Goal: Entertainment & Leisure: Consume media (video, audio)

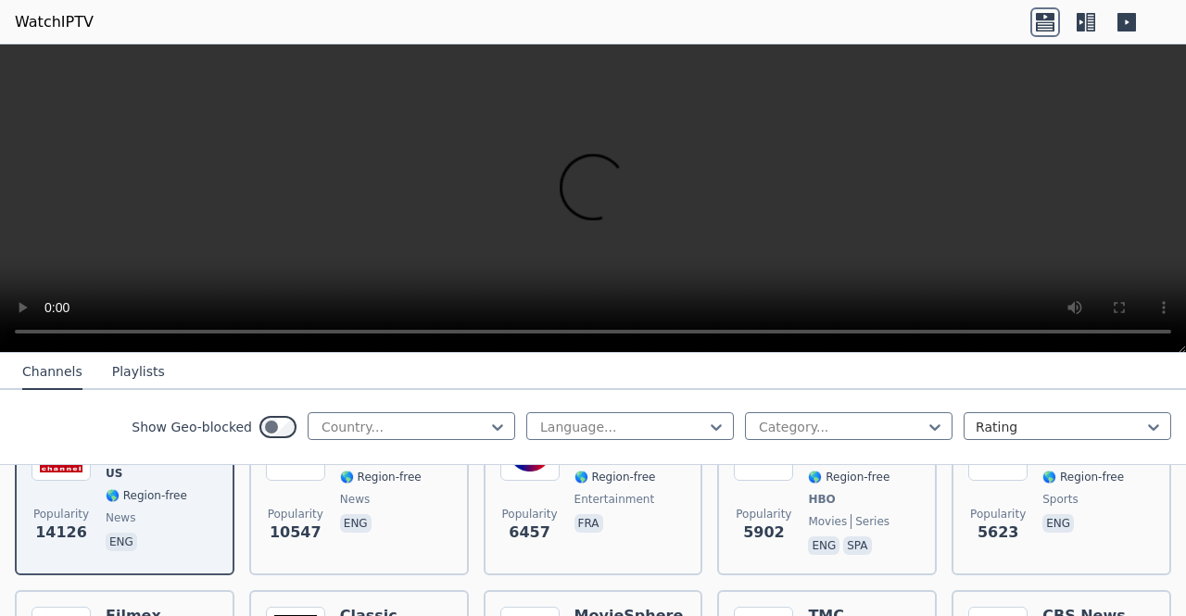
scroll to position [185, 0]
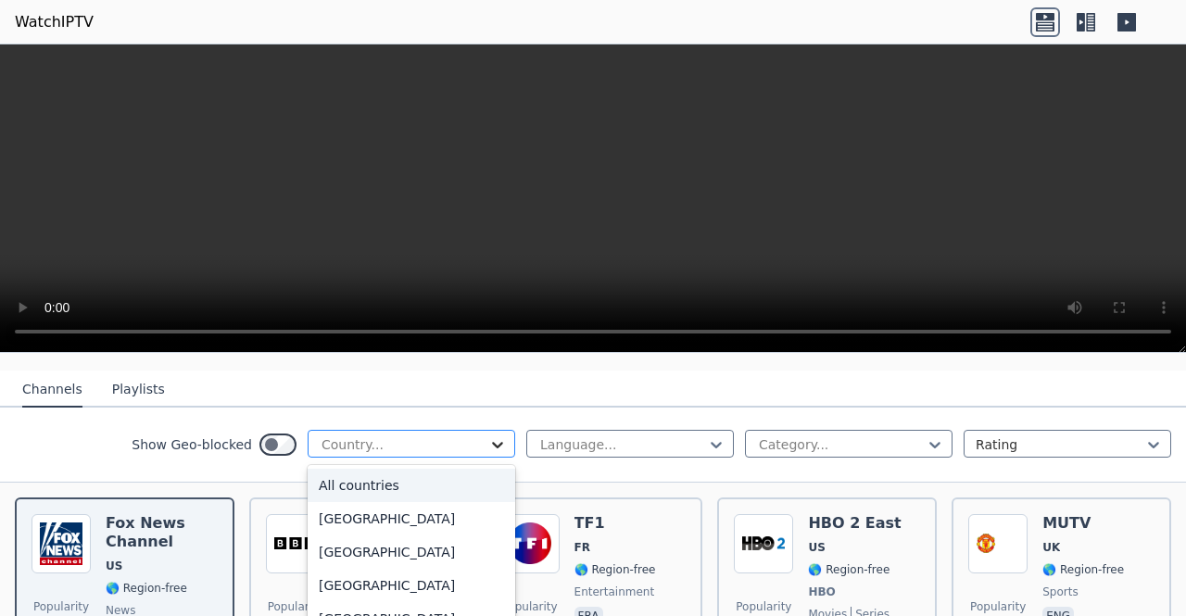
click at [492, 442] on icon at bounding box center [497, 445] width 11 height 6
type input "***"
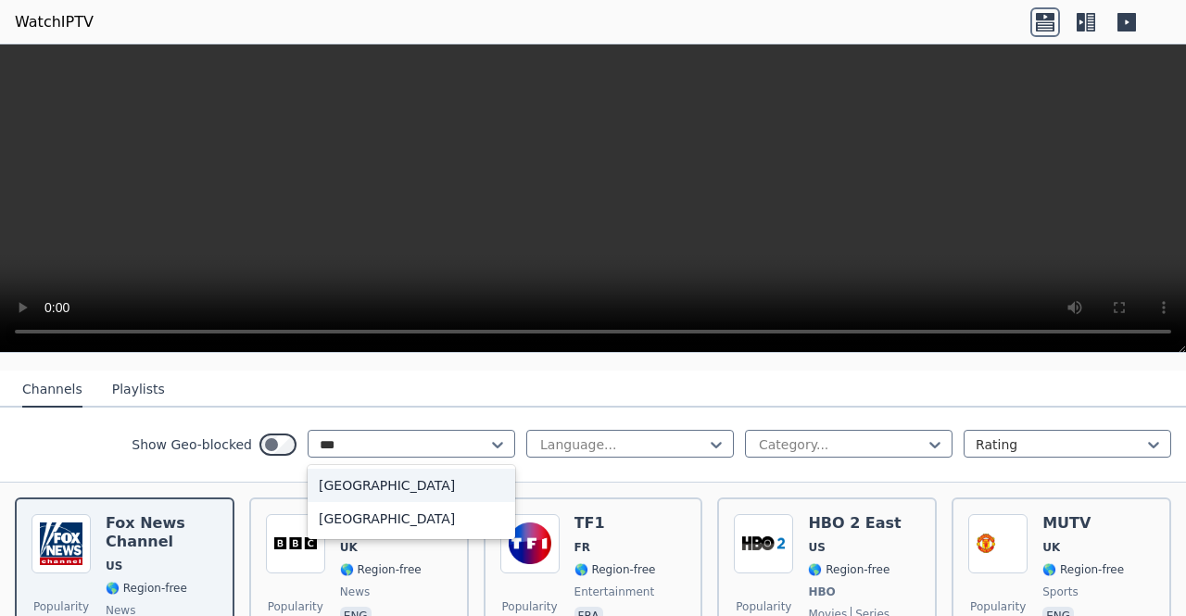
click at [381, 472] on div "Australia" at bounding box center [412, 485] width 208 height 33
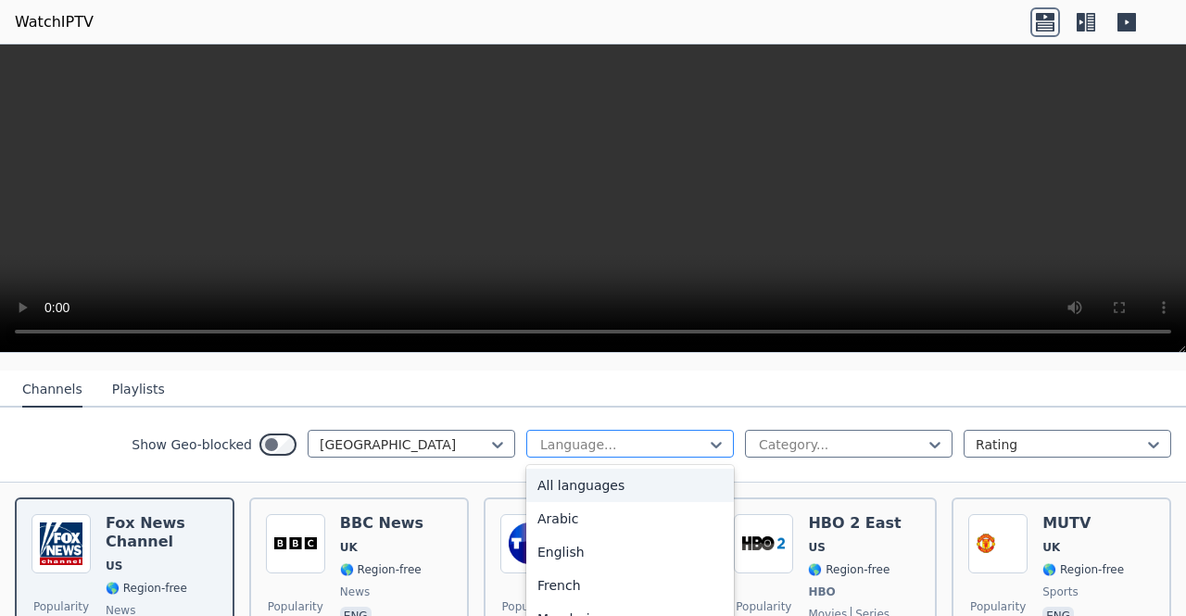
click at [599, 435] on div at bounding box center [622, 444] width 169 height 19
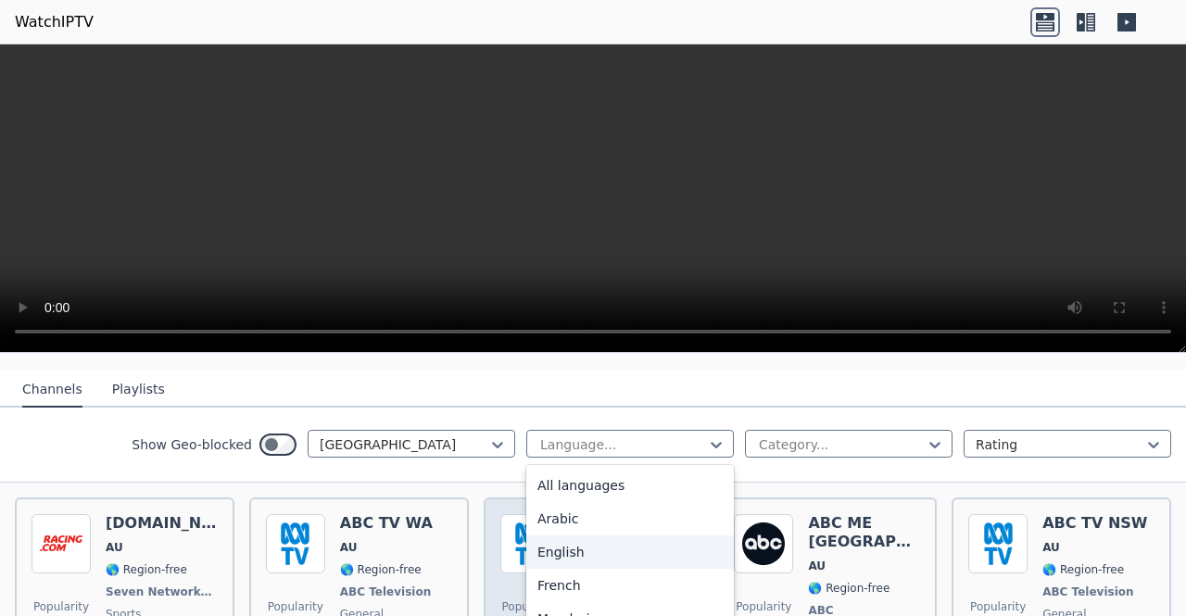
click at [581, 535] on div "English" at bounding box center [630, 551] width 208 height 33
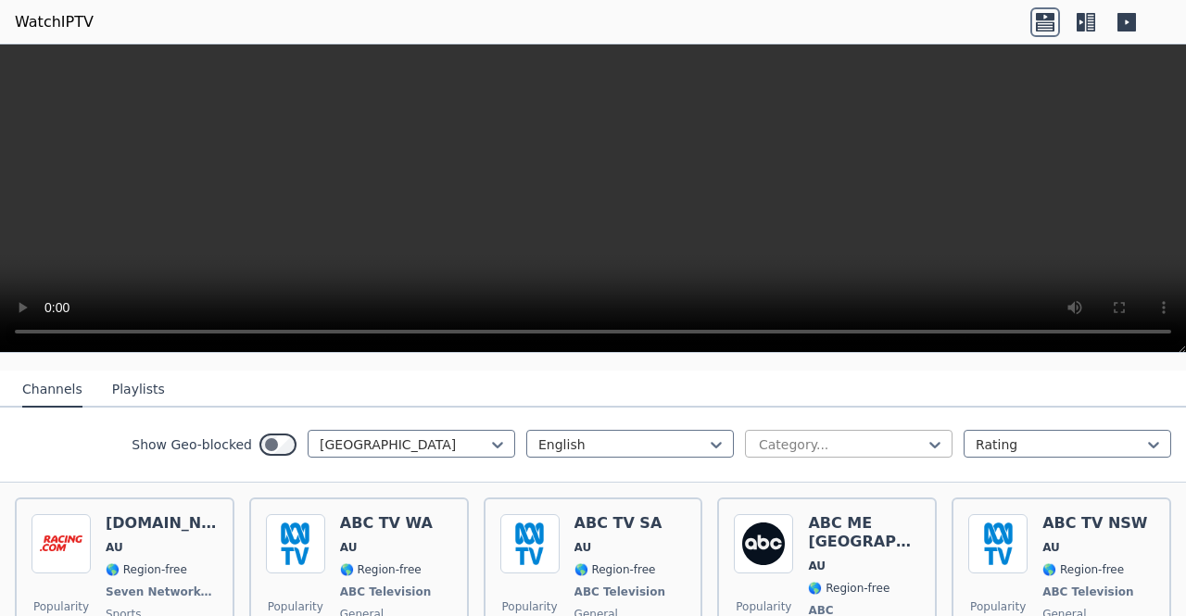
click at [778, 435] on div at bounding box center [841, 444] width 169 height 19
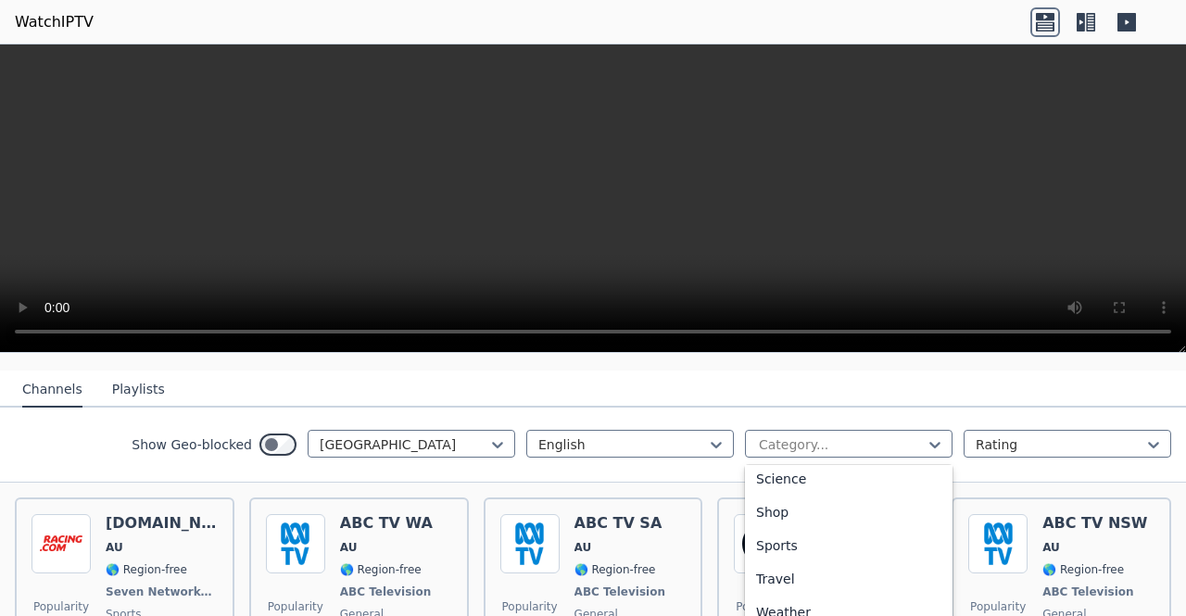
scroll to position [749, 0]
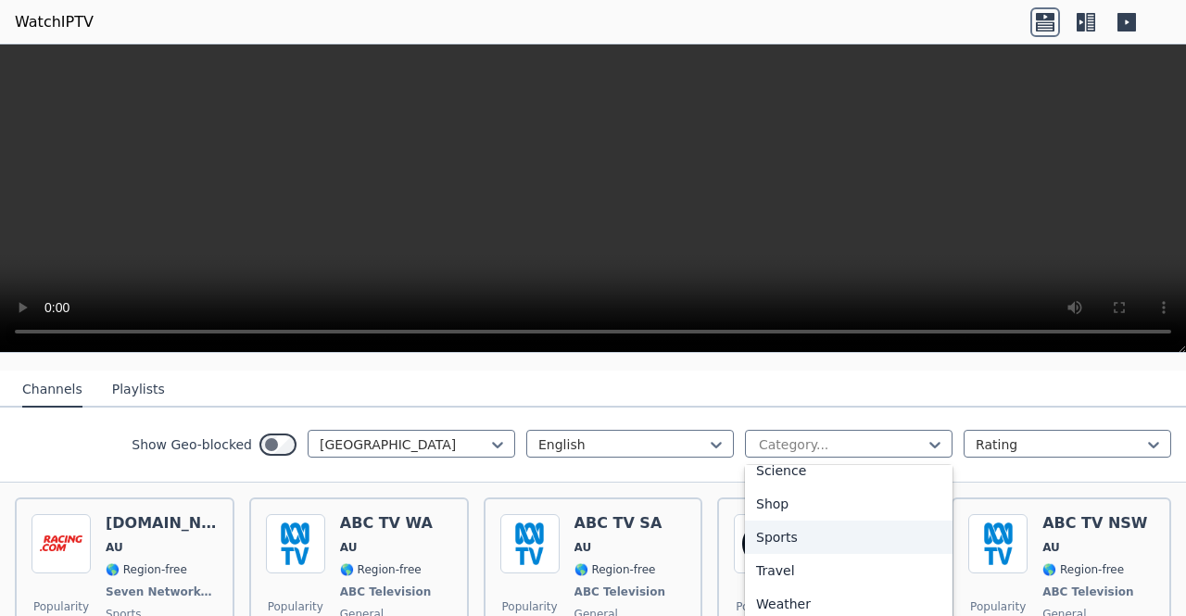
click at [798, 521] on div "Sports" at bounding box center [849, 537] width 208 height 33
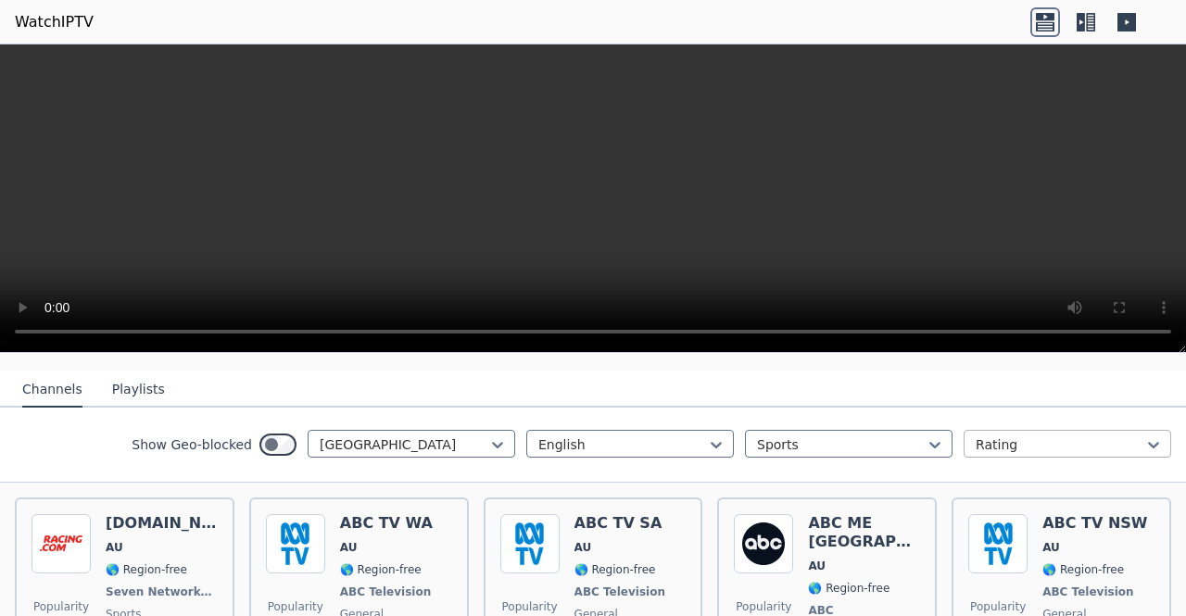
click at [1056, 435] on div at bounding box center [1060, 444] width 169 height 19
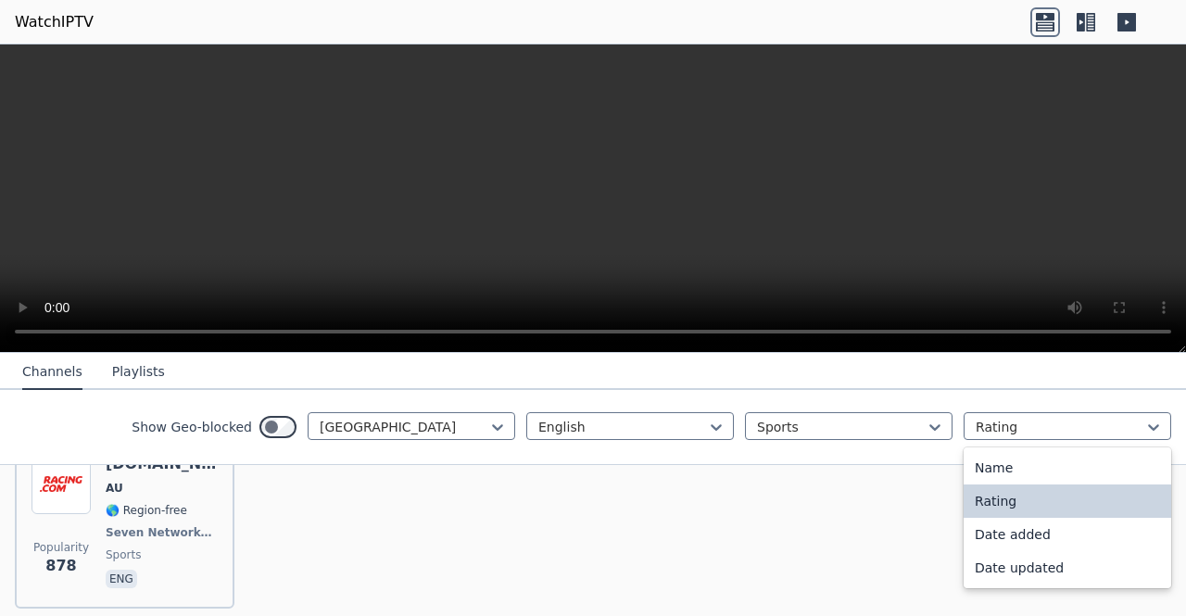
scroll to position [299, 0]
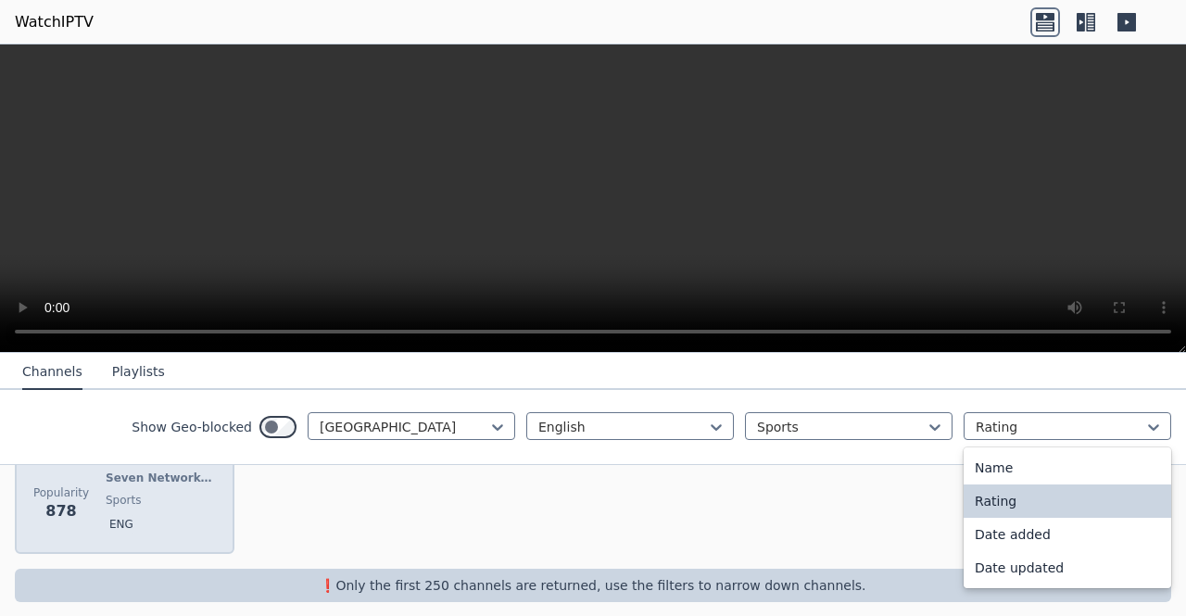
click at [79, 485] on span "Popularity 878" at bounding box center [60, 503] width 59 height 59
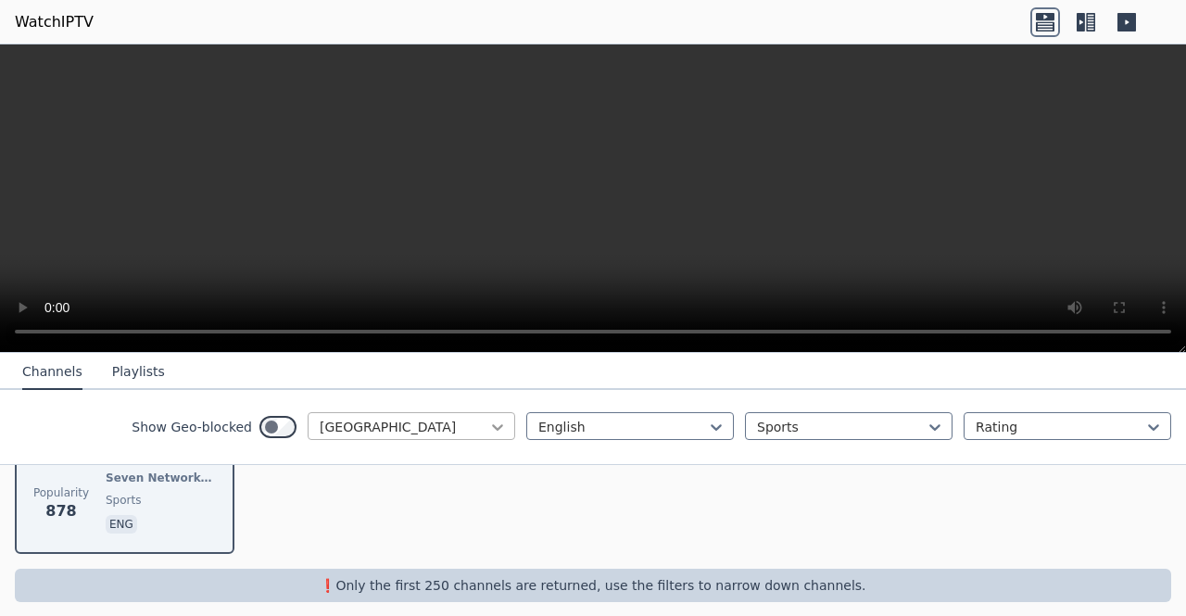
click at [488, 429] on icon at bounding box center [497, 427] width 19 height 19
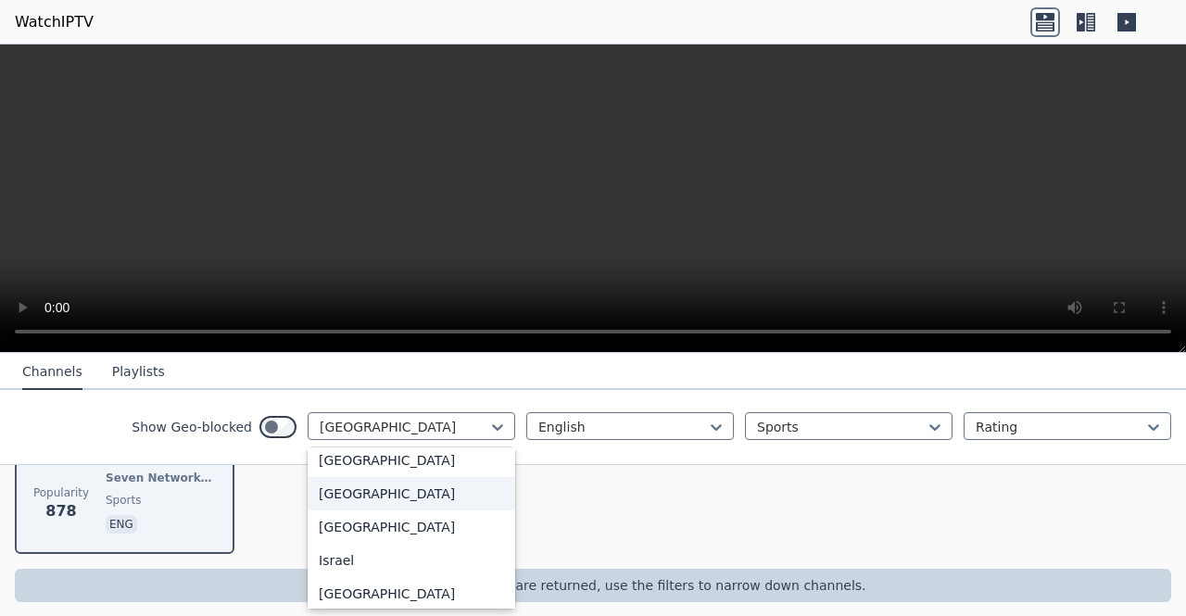
scroll to position [2850, 0]
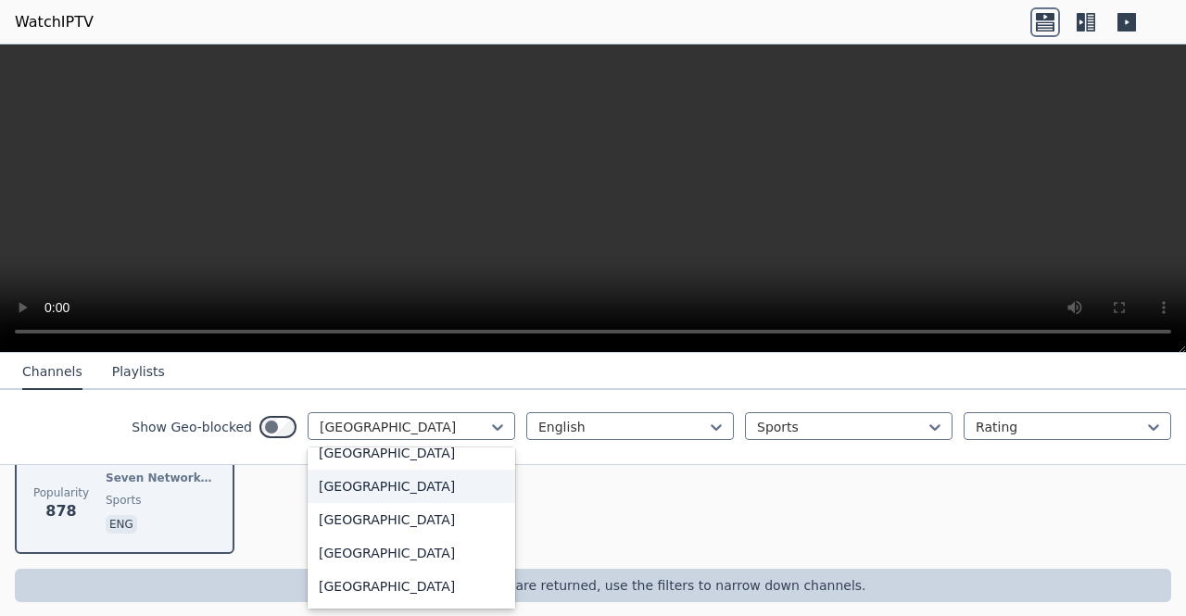
click at [340, 503] on div "[GEOGRAPHIC_DATA]" at bounding box center [412, 486] width 208 height 33
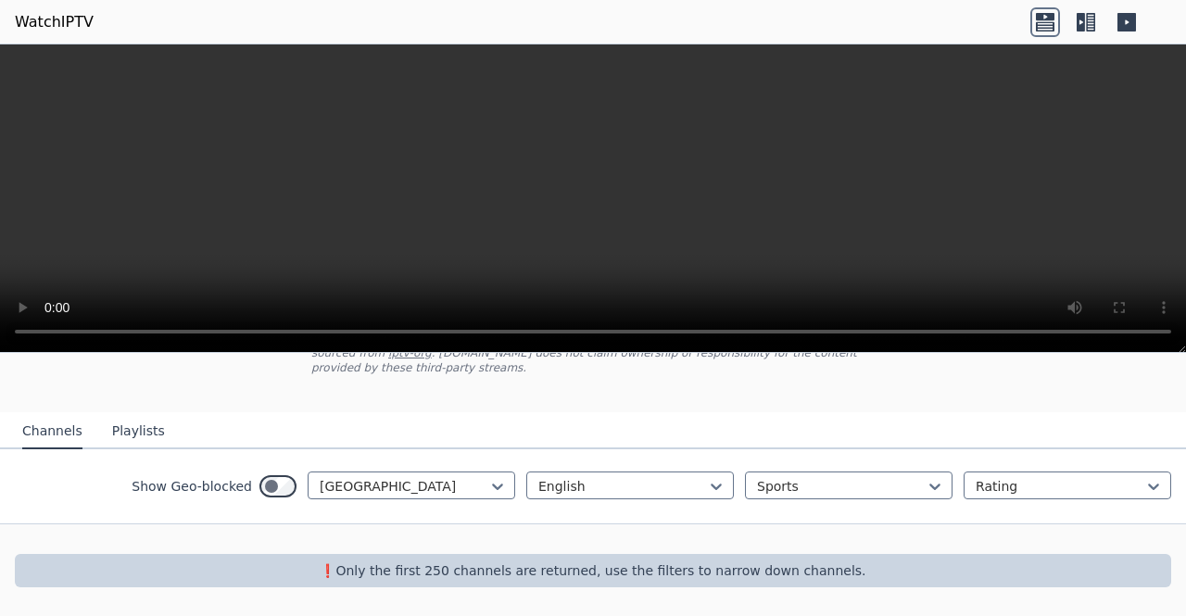
scroll to position [129, 0]
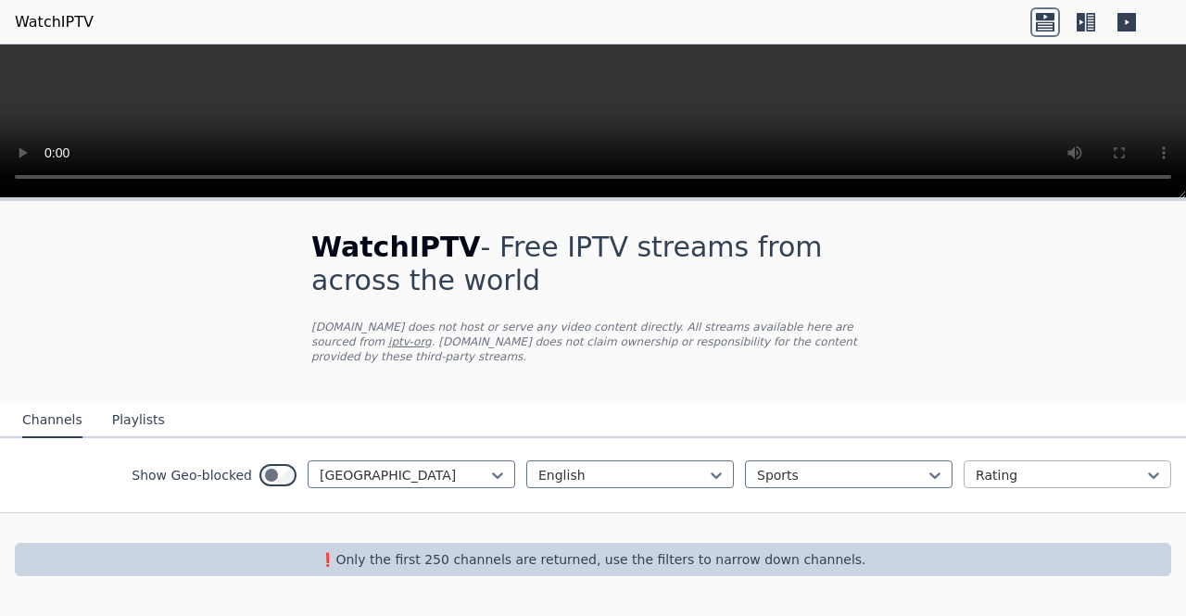
click at [1060, 466] on div at bounding box center [1060, 475] width 169 height 19
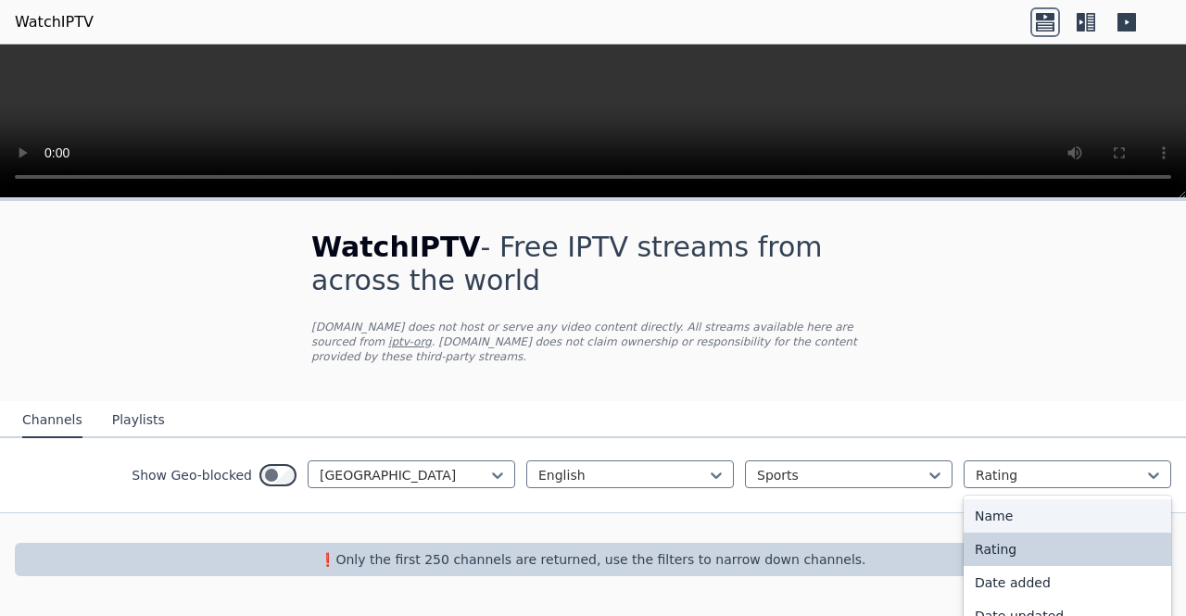
click at [1039, 503] on div "Name" at bounding box center [1067, 515] width 208 height 33
